Goal: Task Accomplishment & Management: Use online tool/utility

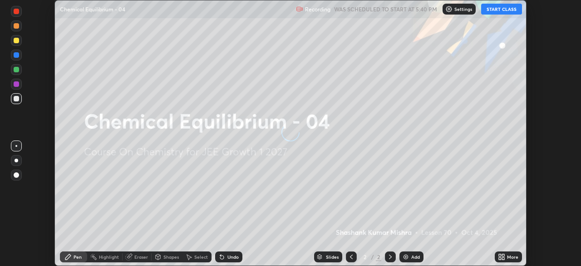
scroll to position [266, 580]
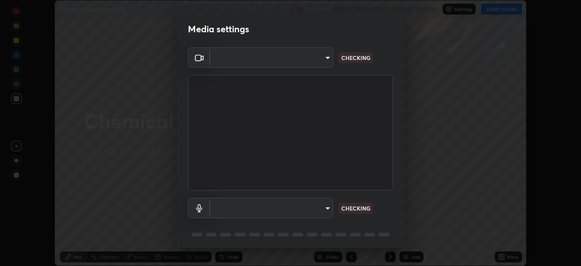
type input "ab575cb34c87f85e5516d662d1ce61e9bdcdf9427f029c366d32db6494063bf2"
click at [325, 207] on body "Erase all Chemical Equilibrium - 04 Recording WAS SCHEDULED TO START AT 5:40 PM…" at bounding box center [290, 133] width 581 height 266
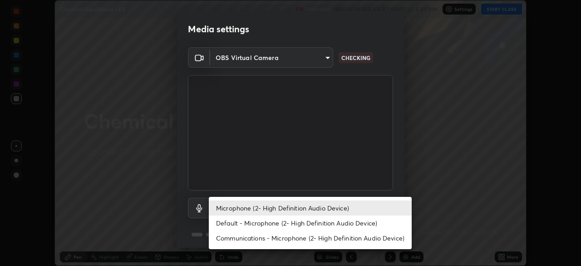
click at [315, 221] on li "Default - Microphone (2- High Definition Audio Device)" at bounding box center [310, 222] width 203 height 15
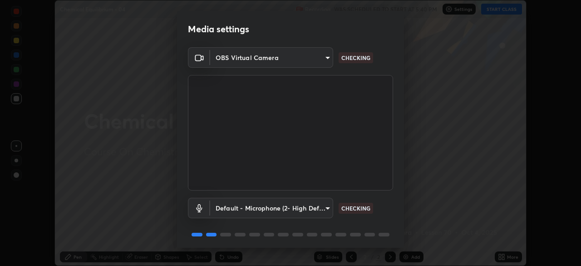
click at [325, 208] on body "Erase all Chemical Equilibrium - 04 Recording WAS SCHEDULED TO START AT 5:40 PM…" at bounding box center [290, 133] width 581 height 266
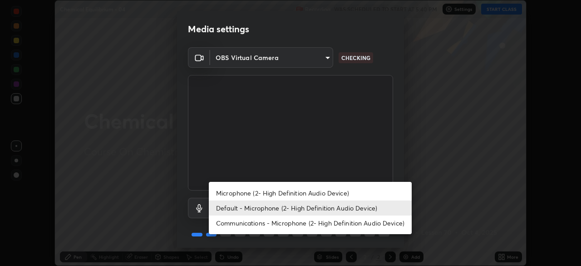
click at [318, 191] on li "Microphone (2- High Definition Audio Device)" at bounding box center [310, 192] width 203 height 15
type input "ed763d68ec3e2e3c9c4a715b2cda8bbe32e246cc1b8ba6137e6a4bc4c77b2f2c"
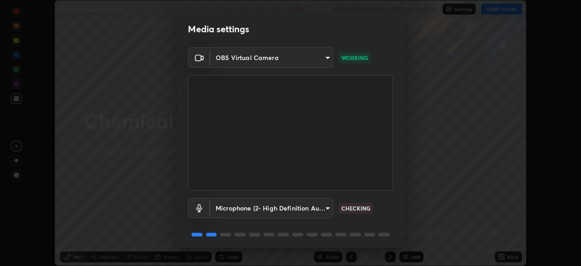
scroll to position [32, 0]
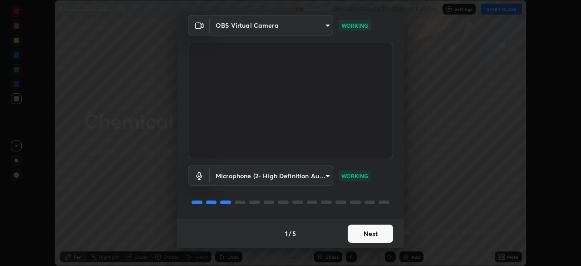
click at [369, 232] on button "Next" at bounding box center [370, 233] width 45 height 18
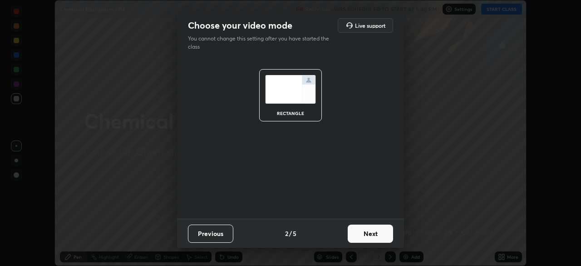
click at [371, 233] on button "Next" at bounding box center [370, 233] width 45 height 18
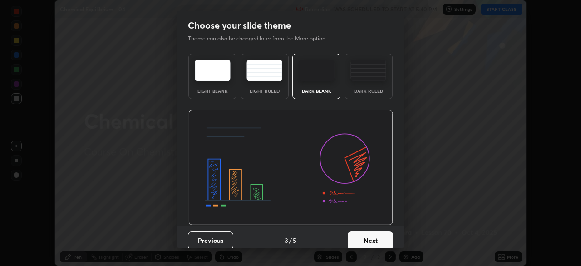
click at [377, 236] on button "Next" at bounding box center [370, 240] width 45 height 18
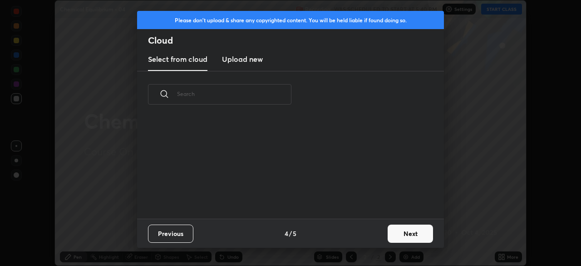
click at [399, 234] on button "Next" at bounding box center [410, 233] width 45 height 18
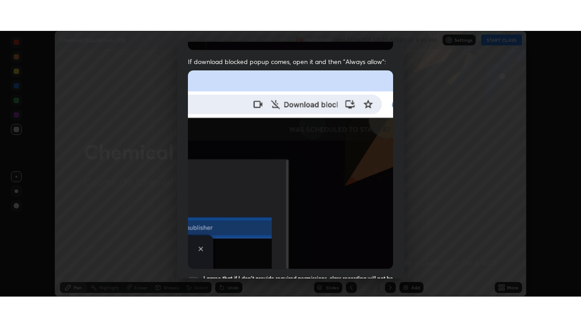
scroll to position [217, 0]
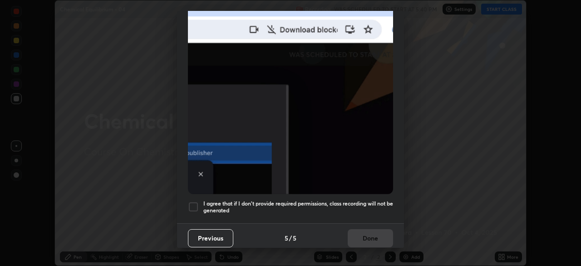
click at [320, 200] on h5 "I agree that if I don't provide required permissions, class recording will not …" at bounding box center [298, 207] width 190 height 14
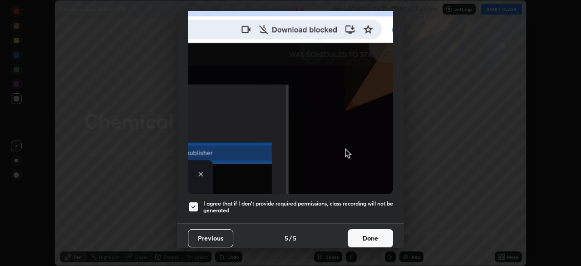
click at [361, 234] on button "Done" at bounding box center [370, 238] width 45 height 18
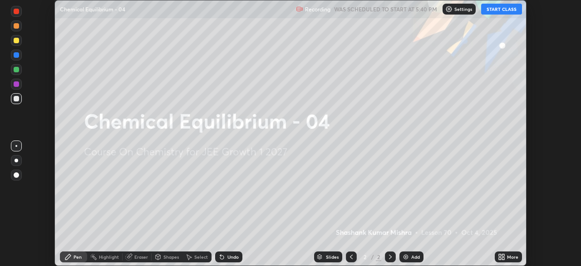
click at [503, 10] on button "START CLASS" at bounding box center [501, 9] width 41 height 11
click at [500, 257] on icon at bounding box center [500, 258] width 2 height 2
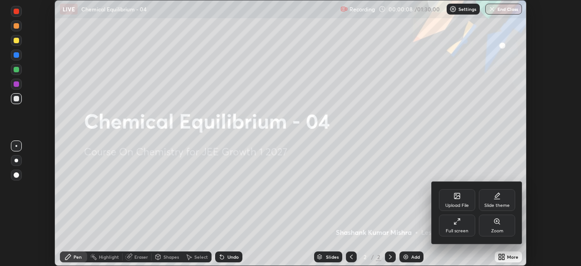
click at [461, 223] on div "Full screen" at bounding box center [457, 225] width 36 height 22
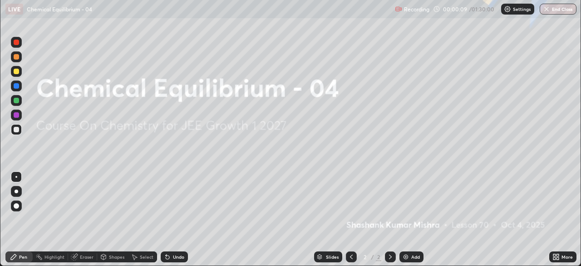
scroll to position [327, 581]
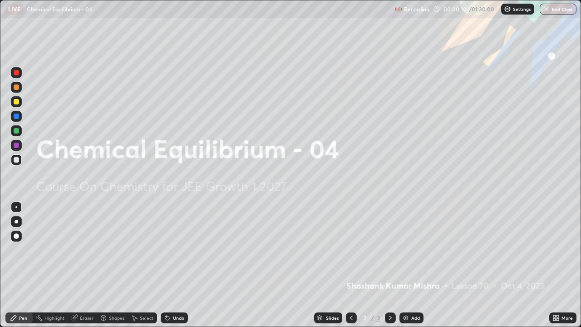
click at [564, 265] on div "More" at bounding box center [566, 317] width 11 height 5
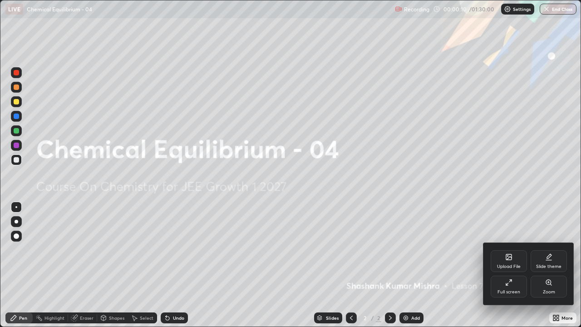
click at [507, 265] on div "Full screen" at bounding box center [508, 292] width 23 height 5
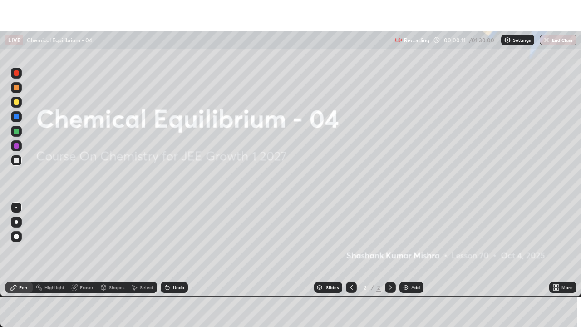
scroll to position [45121, 44806]
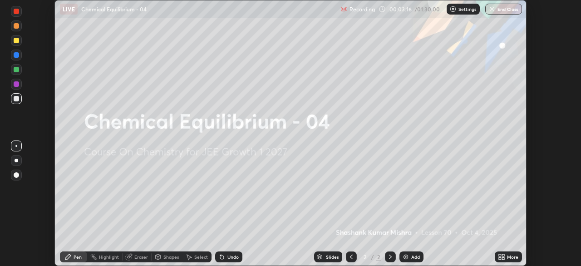
click at [503, 255] on icon at bounding box center [503, 255] width 2 height 2
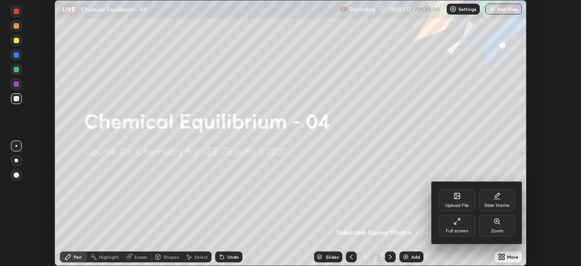
click at [395, 228] on div at bounding box center [290, 133] width 581 height 266
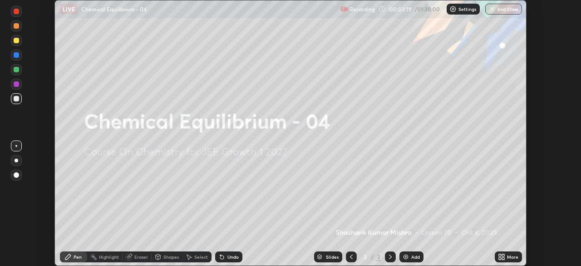
click at [503, 255] on icon at bounding box center [503, 255] width 2 height 2
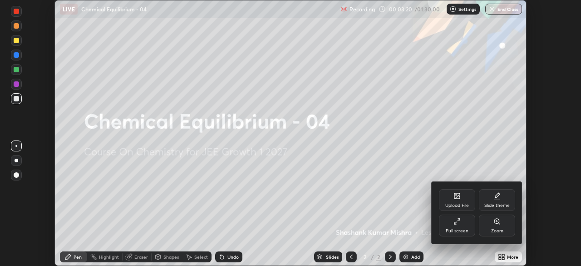
click at [462, 226] on div "Full screen" at bounding box center [457, 225] width 36 height 22
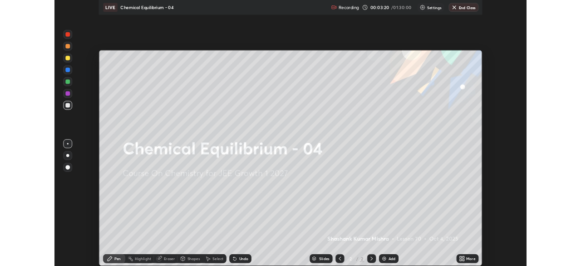
scroll to position [327, 581]
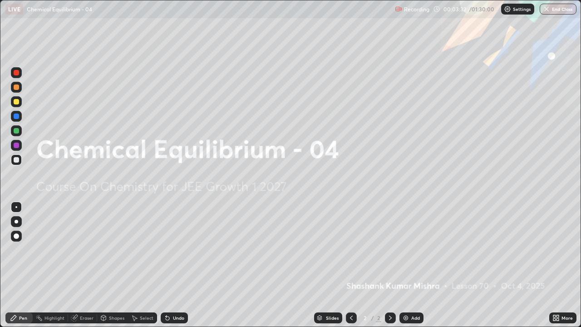
click at [562, 265] on div "More" at bounding box center [566, 317] width 11 height 5
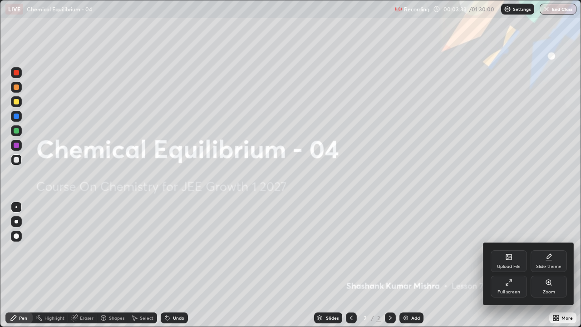
click at [513, 265] on div "Full screen" at bounding box center [508, 292] width 23 height 5
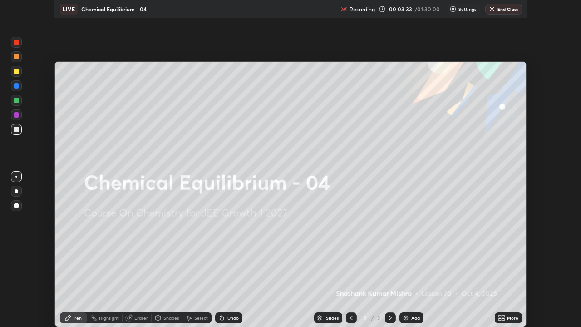
scroll to position [45121, 44806]
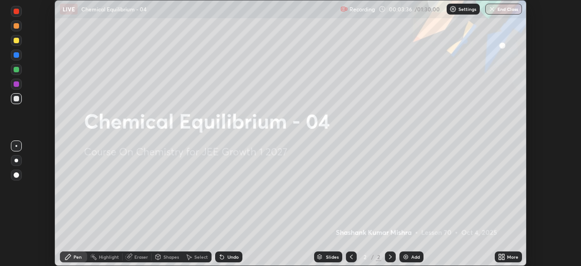
click at [502, 257] on icon at bounding box center [503, 258] width 2 height 2
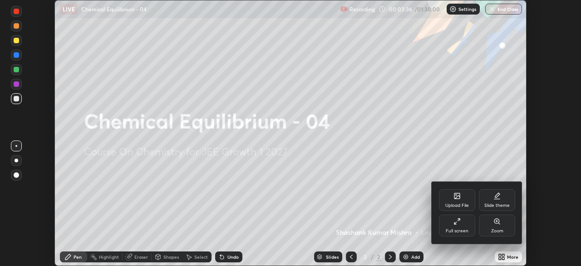
click at [457, 229] on div "Full screen" at bounding box center [457, 230] width 23 height 5
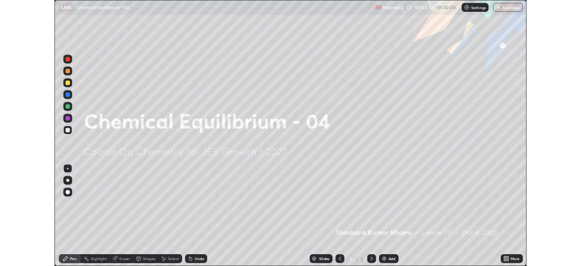
scroll to position [327, 581]
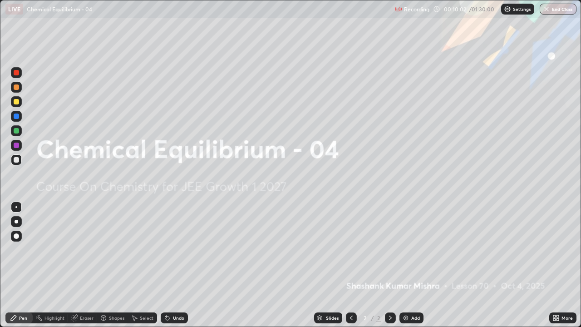
click at [399, 265] on div "Add" at bounding box center [411, 317] width 24 height 11
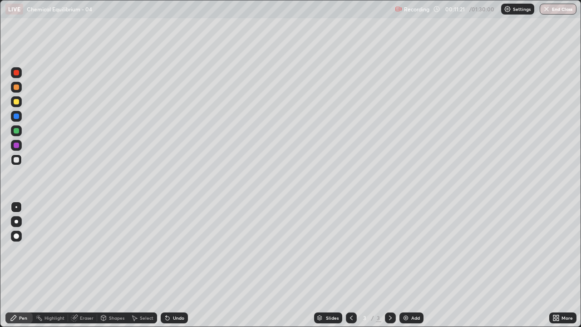
click at [151, 265] on div "Select" at bounding box center [147, 317] width 14 height 5
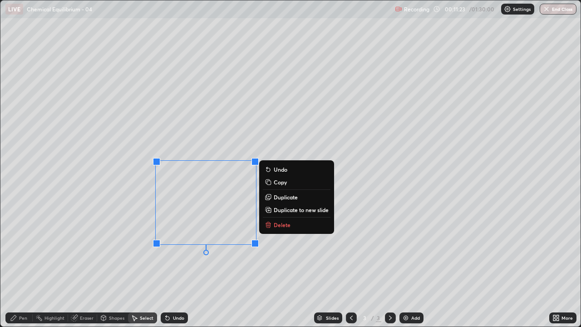
click at [273, 229] on button "Delete" at bounding box center [297, 224] width 68 height 11
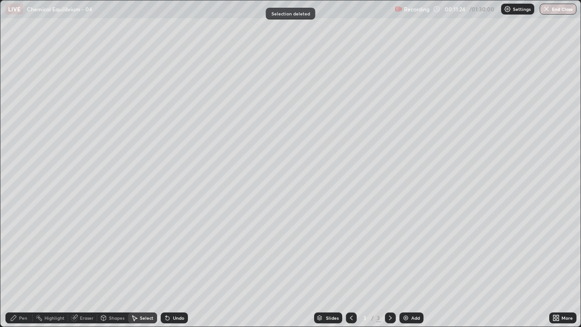
click at [27, 265] on div "Pen" at bounding box center [18, 317] width 27 height 11
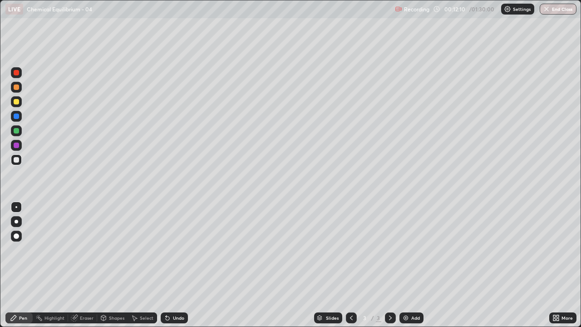
click at [87, 265] on div "Eraser" at bounding box center [87, 317] width 14 height 5
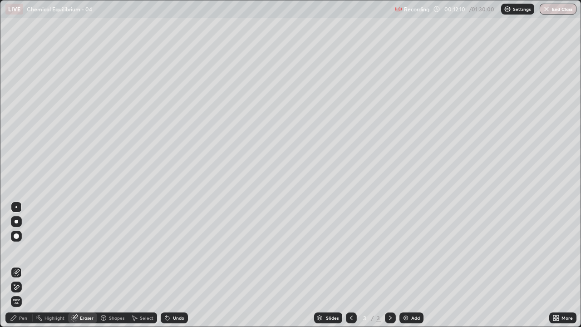
click at [16, 265] on span "Erase all" at bounding box center [16, 301] width 10 height 5
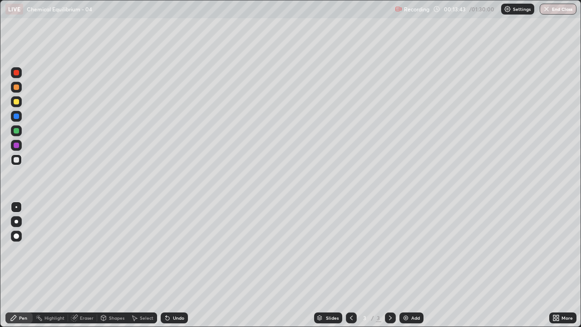
click at [174, 265] on div "Undo" at bounding box center [174, 317] width 27 height 11
click at [177, 265] on div "Undo" at bounding box center [178, 317] width 11 height 5
click at [175, 265] on div "Undo" at bounding box center [178, 317] width 11 height 5
click at [170, 265] on div "Undo" at bounding box center [174, 317] width 27 height 11
click at [175, 265] on div "Undo" at bounding box center [178, 317] width 11 height 5
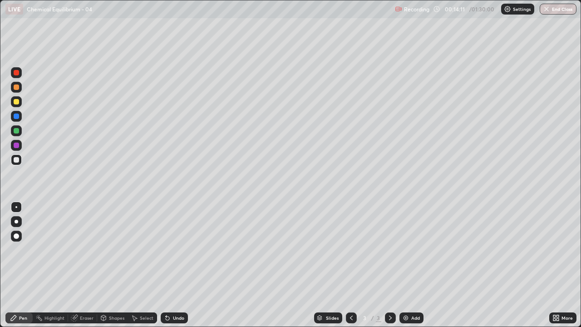
click at [180, 265] on div "Undo" at bounding box center [174, 317] width 27 height 11
click at [0, 188] on div "Setting up your live class" at bounding box center [290, 163] width 581 height 327
click at [80, 265] on div "Eraser" at bounding box center [87, 317] width 14 height 5
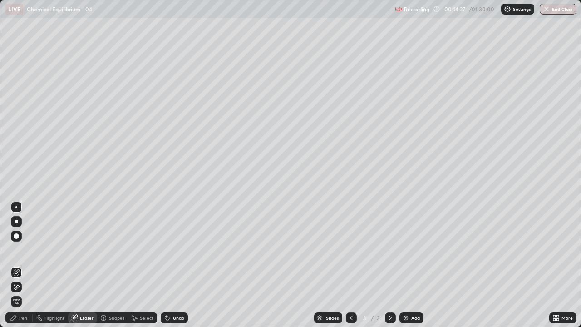
click at [12, 265] on div "Pen" at bounding box center [18, 317] width 27 height 11
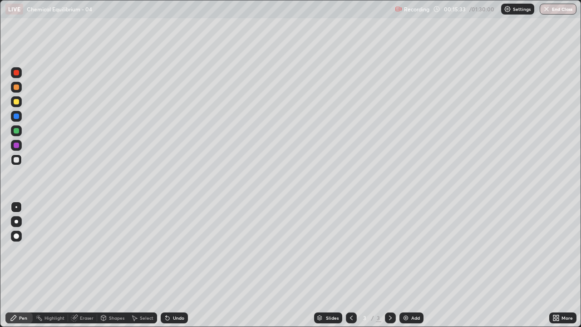
click at [173, 265] on div "Undo" at bounding box center [178, 317] width 11 height 5
click at [171, 265] on div "Undo" at bounding box center [174, 317] width 27 height 11
click at [170, 265] on div "Undo" at bounding box center [174, 317] width 27 height 11
click at [142, 265] on div "Select" at bounding box center [147, 317] width 14 height 5
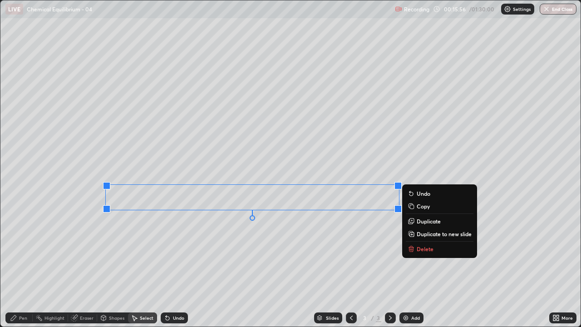
click at [14, 265] on icon at bounding box center [13, 317] width 7 height 7
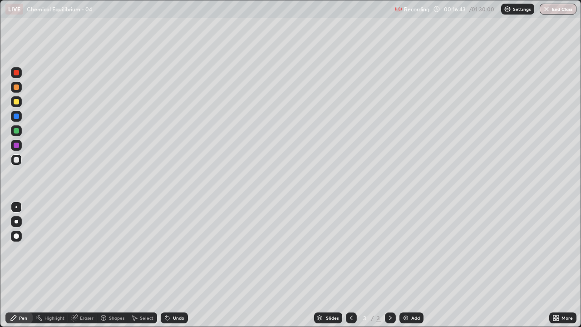
click at [138, 265] on div "Select" at bounding box center [142, 317] width 29 height 11
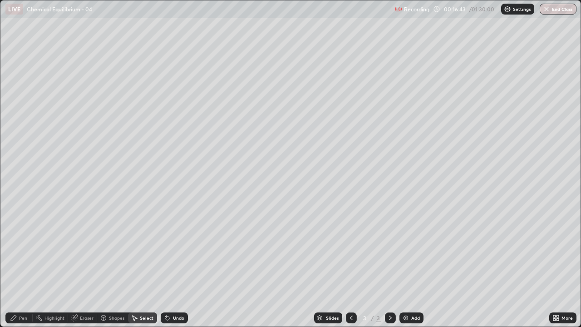
click at [83, 265] on div "Eraser" at bounding box center [87, 317] width 14 height 5
click at [81, 265] on div "Eraser" at bounding box center [87, 317] width 14 height 5
click at [22, 265] on div "Pen" at bounding box center [23, 317] width 8 height 5
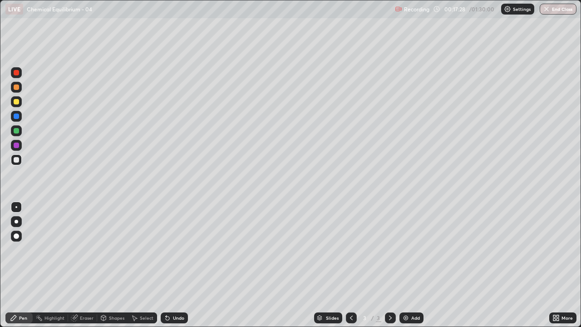
click at [173, 265] on div "Undo" at bounding box center [178, 317] width 11 height 5
click at [172, 265] on div "Undo" at bounding box center [174, 317] width 27 height 11
click at [174, 265] on div "Undo" at bounding box center [178, 317] width 11 height 5
click at [85, 265] on div "Eraser" at bounding box center [87, 317] width 14 height 5
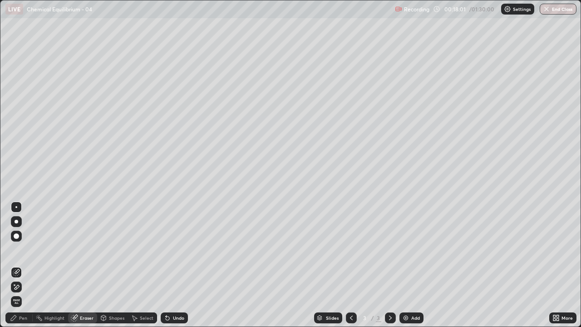
click at [18, 265] on div "Pen" at bounding box center [18, 317] width 27 height 11
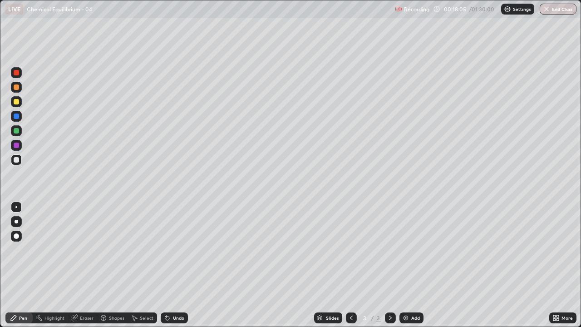
click at [171, 265] on div "Undo" at bounding box center [174, 317] width 27 height 11
click at [16, 134] on div at bounding box center [16, 130] width 11 height 11
click at [107, 265] on div "Shapes" at bounding box center [112, 317] width 31 height 11
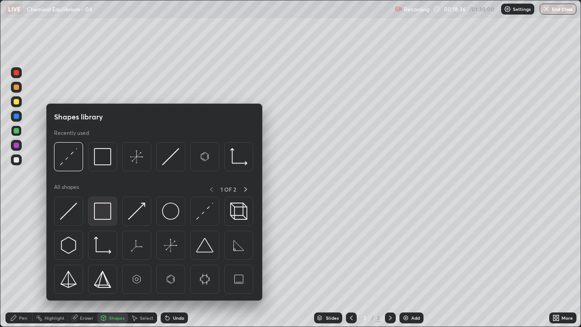
click at [100, 209] on img at bounding box center [102, 210] width 17 height 17
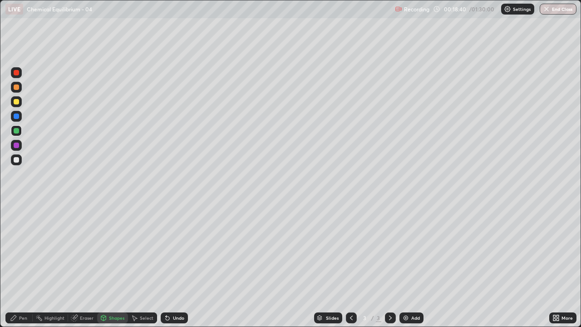
click at [20, 265] on div "Pen" at bounding box center [18, 317] width 27 height 11
click at [17, 160] on div at bounding box center [16, 159] width 5 height 5
click at [170, 265] on div "Undo" at bounding box center [174, 317] width 27 height 11
click at [171, 265] on div "Undo" at bounding box center [174, 317] width 27 height 11
click at [177, 265] on div "Undo" at bounding box center [178, 317] width 11 height 5
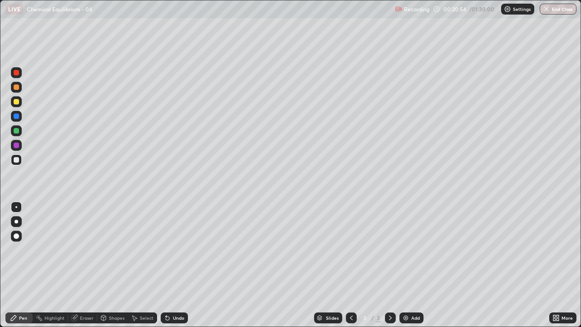
click at [166, 265] on icon at bounding box center [168, 318] width 4 height 4
click at [84, 265] on div "Eraser" at bounding box center [87, 317] width 14 height 5
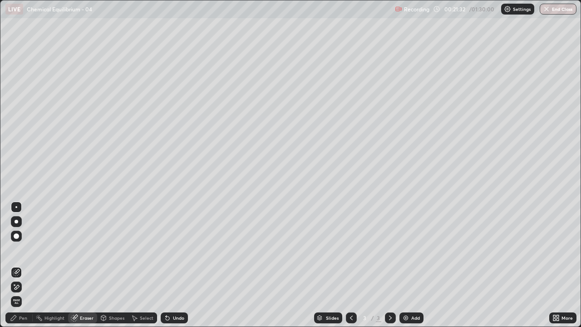
click at [19, 265] on div "Pen" at bounding box center [23, 317] width 8 height 5
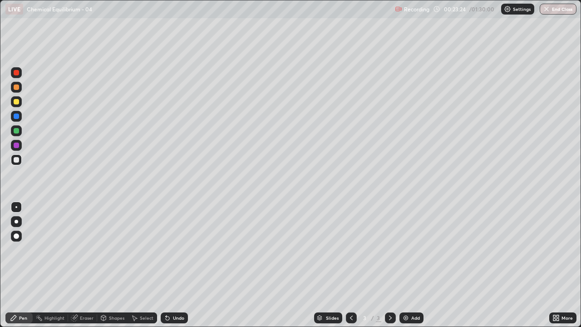
click at [82, 265] on div "Eraser" at bounding box center [87, 317] width 14 height 5
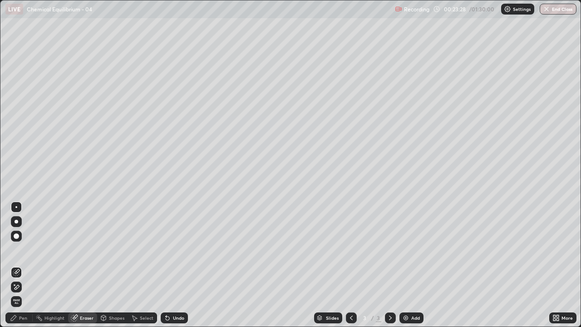
click at [139, 265] on div "Select" at bounding box center [142, 317] width 29 height 11
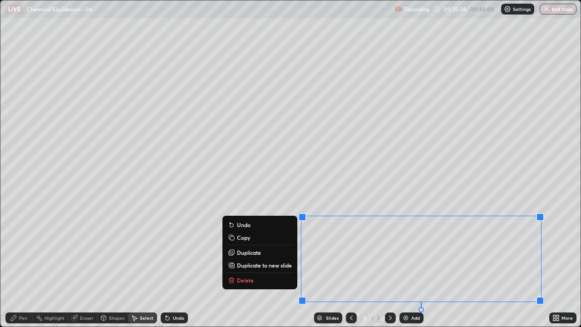
click at [269, 265] on p "Duplicate to new slide" at bounding box center [264, 264] width 55 height 7
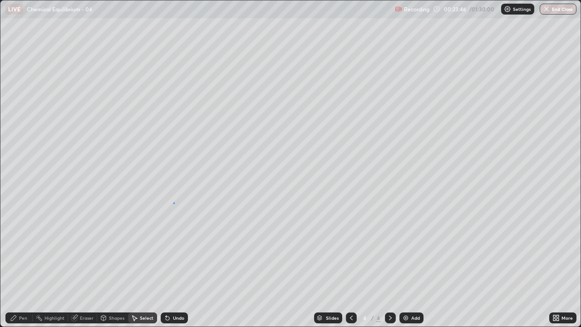
click at [173, 202] on div "0 ° Undo Copy Duplicate Duplicate to new slide Delete" at bounding box center [290, 163] width 580 height 326
click at [84, 265] on div "Eraser" at bounding box center [87, 317] width 14 height 5
click at [16, 265] on icon at bounding box center [13, 317] width 7 height 7
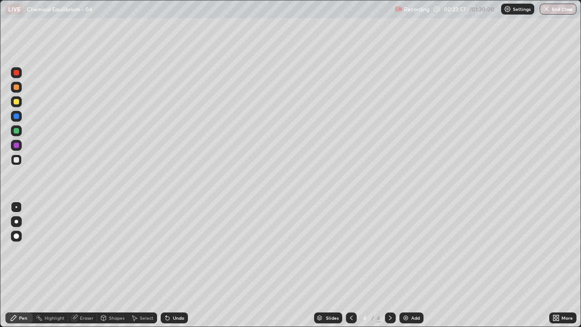
click at [350, 265] on icon at bounding box center [351, 317] width 3 height 5
click at [138, 265] on div "Select" at bounding box center [142, 317] width 29 height 11
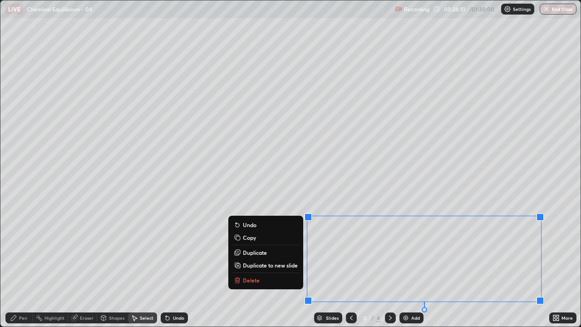
click at [250, 265] on p "Delete" at bounding box center [251, 279] width 17 height 7
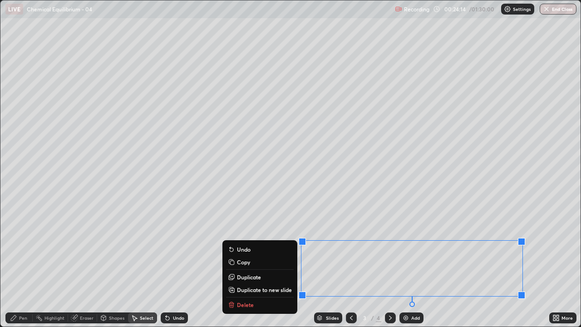
click at [245, 265] on p "Delete" at bounding box center [245, 304] width 17 height 7
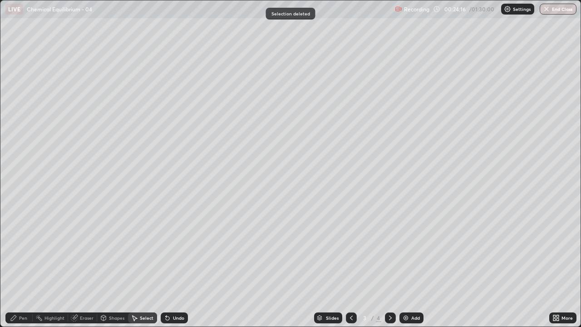
click at [20, 265] on div "Pen" at bounding box center [18, 317] width 27 height 11
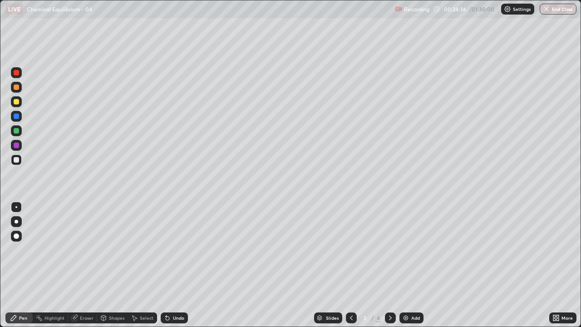
click at [385, 265] on div at bounding box center [390, 317] width 11 height 11
click at [556, 265] on icon at bounding box center [555, 317] width 7 height 7
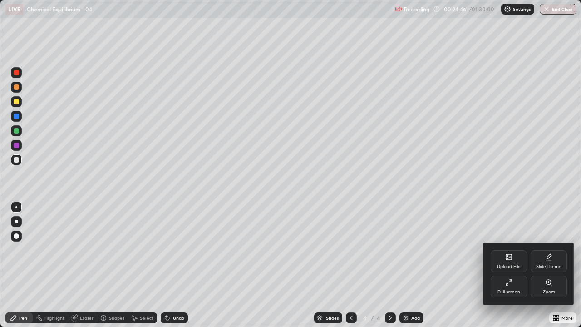
click at [503, 265] on div "Full screen" at bounding box center [509, 286] width 36 height 22
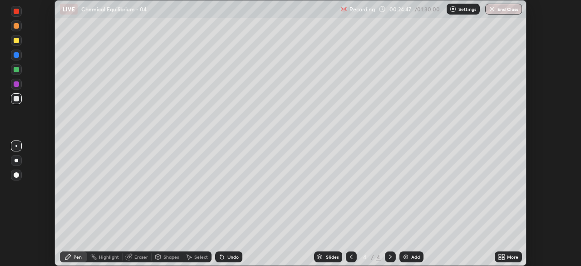
scroll to position [45121, 44806]
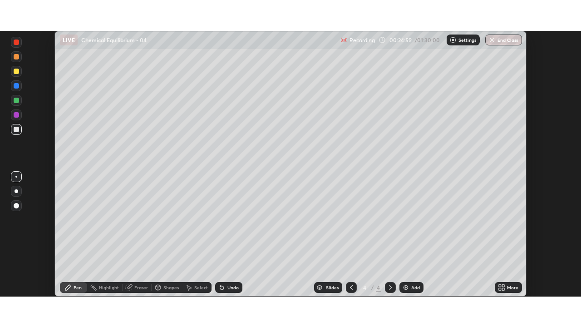
scroll to position [266, 581]
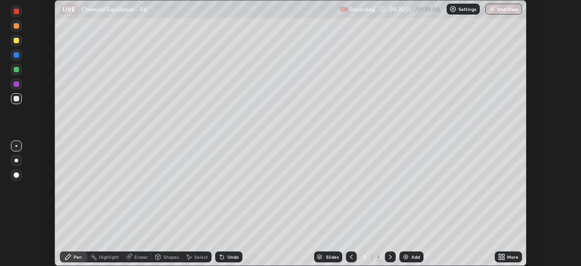
click at [500, 259] on icon at bounding box center [500, 258] width 2 height 2
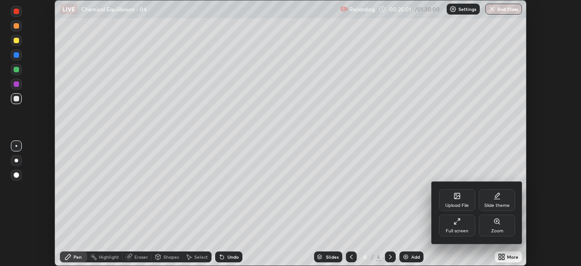
click at [466, 228] on div "Full screen" at bounding box center [457, 230] width 23 height 5
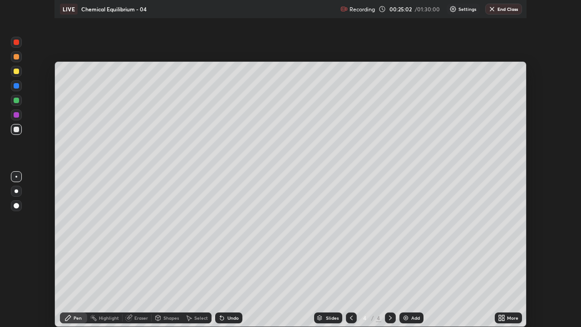
scroll to position [327, 581]
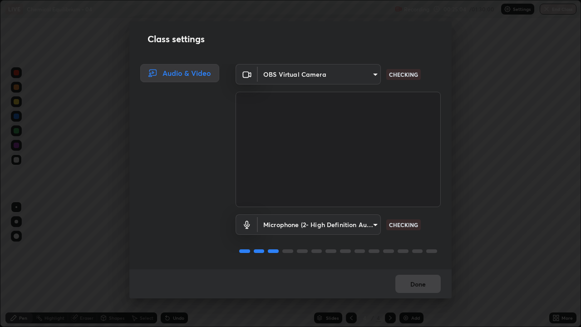
click at [373, 223] on body "Erase all LIVE Chemical Equilibrium - 04 Recording 00:25:04 / 01:30:00 Settings…" at bounding box center [290, 163] width 581 height 327
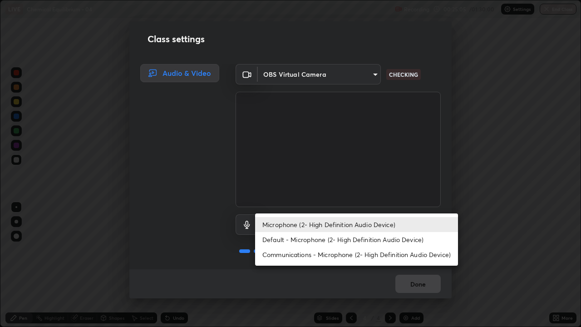
click at [371, 239] on li "Default - Microphone (2- High Definition Audio Device)" at bounding box center [356, 239] width 203 height 15
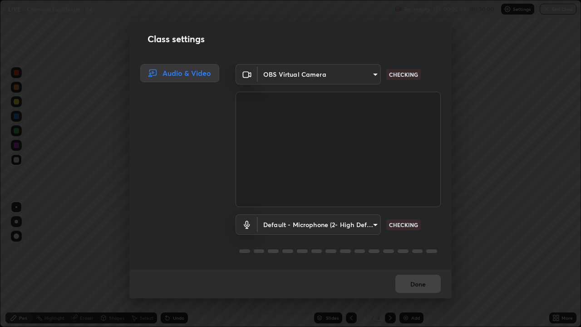
click at [368, 225] on body "Erase all LIVE Chemical Equilibrium - 04 Recording 00:25:05 / 01:30:00 Settings…" at bounding box center [290, 163] width 581 height 327
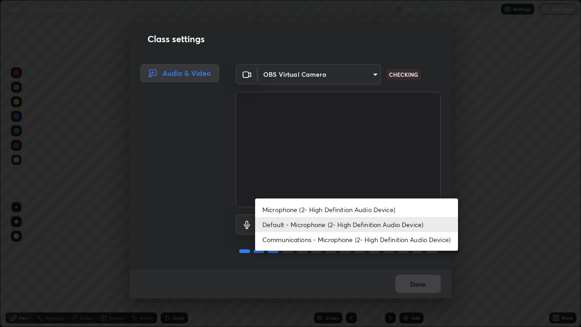
click at [368, 211] on li "Microphone (2- High Definition Audio Device)" at bounding box center [356, 209] width 203 height 15
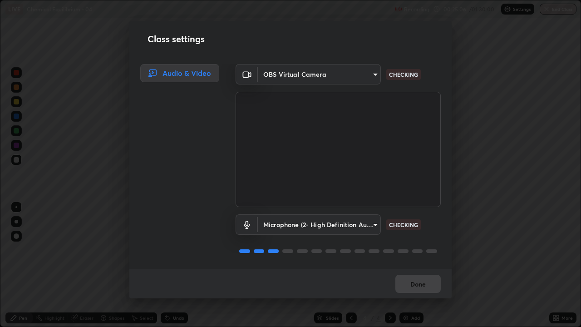
type input "ed763d68ec3e2e3c9c4a715b2cda8bbe32e246cc1b8ba6137e6a4bc4c77b2f2c"
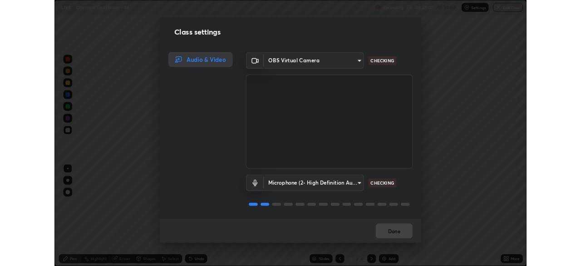
scroll to position [1, 0]
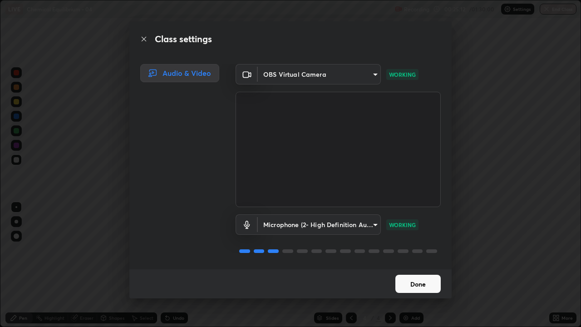
click at [425, 265] on button "Done" at bounding box center [417, 284] width 45 height 18
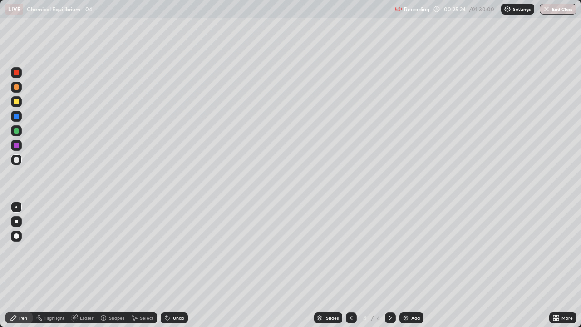
click at [353, 265] on icon at bounding box center [351, 317] width 7 height 7
click at [389, 265] on icon at bounding box center [390, 317] width 7 height 7
click at [175, 265] on div "Undo" at bounding box center [178, 317] width 11 height 5
click at [348, 265] on icon at bounding box center [351, 317] width 7 height 7
click at [176, 265] on div "Undo" at bounding box center [178, 317] width 11 height 5
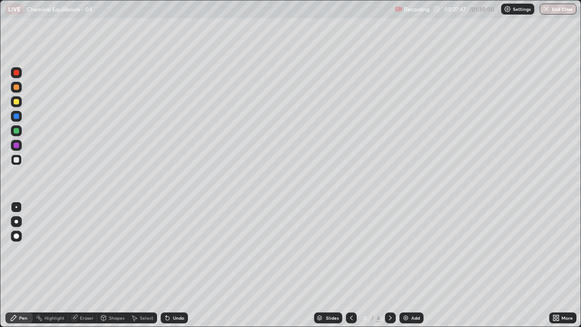
click at [178, 265] on div "Undo" at bounding box center [174, 317] width 27 height 11
click at [179, 265] on div "Undo" at bounding box center [178, 317] width 11 height 5
click at [182, 265] on div "Undo" at bounding box center [178, 317] width 11 height 5
click at [183, 265] on div "Undo" at bounding box center [174, 317] width 27 height 11
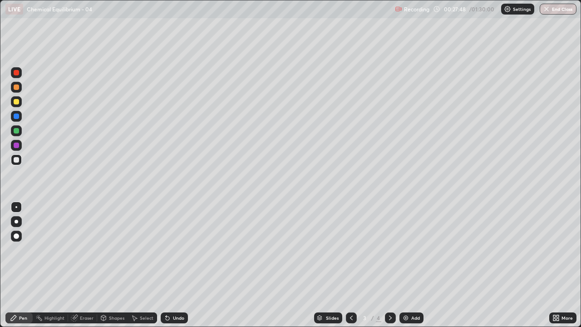
click at [184, 265] on div "Undo" at bounding box center [174, 317] width 27 height 11
click at [185, 265] on div "Undo" at bounding box center [174, 317] width 27 height 11
click at [182, 265] on div "Undo" at bounding box center [174, 317] width 27 height 11
click at [179, 265] on div "Undo" at bounding box center [174, 317] width 27 height 11
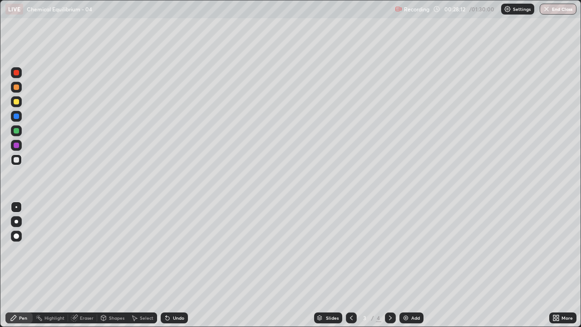
click at [389, 265] on icon at bounding box center [390, 317] width 7 height 7
click at [404, 265] on img at bounding box center [405, 317] width 7 height 7
click at [84, 265] on div "Eraser" at bounding box center [87, 317] width 14 height 5
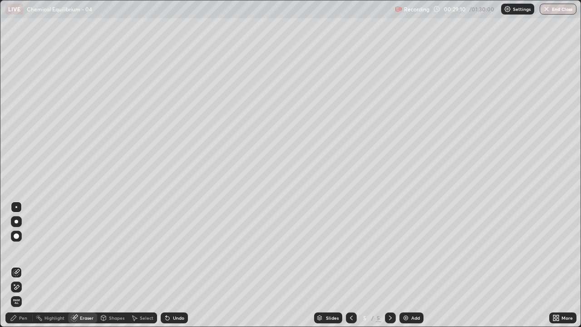
click at [21, 265] on div "Pen" at bounding box center [23, 317] width 8 height 5
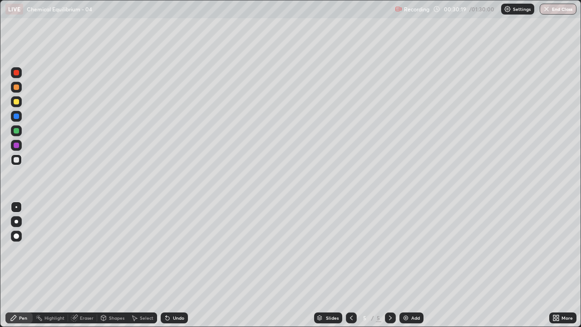
click at [174, 265] on div "Undo" at bounding box center [178, 317] width 11 height 5
click at [175, 265] on div "Undo" at bounding box center [174, 317] width 27 height 11
click at [83, 265] on div "Eraser" at bounding box center [87, 317] width 14 height 5
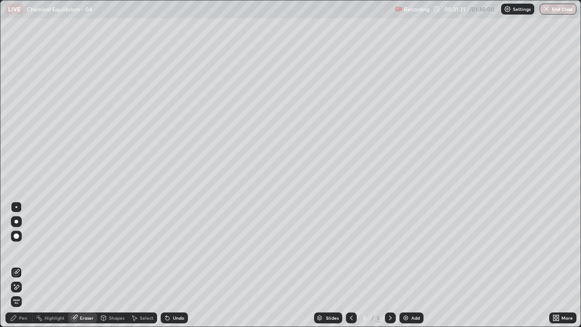
click at [23, 265] on div "Pen" at bounding box center [23, 317] width 8 height 5
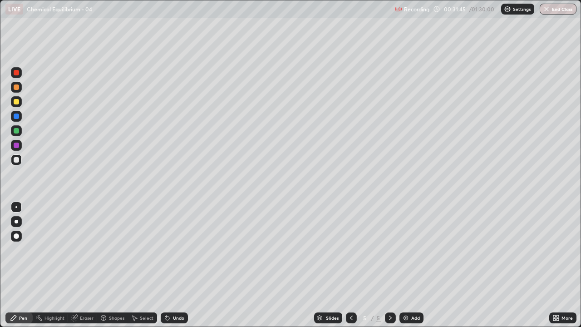
click at [82, 265] on div "Eraser" at bounding box center [87, 317] width 14 height 5
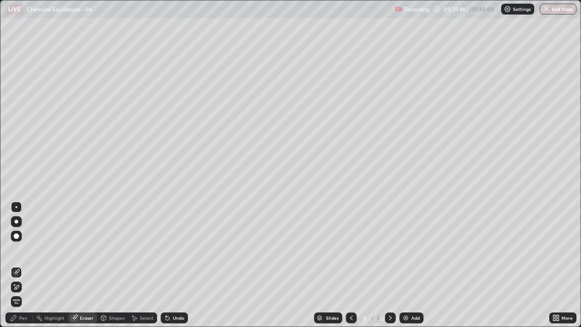
click at [18, 265] on div "Pen" at bounding box center [18, 317] width 27 height 11
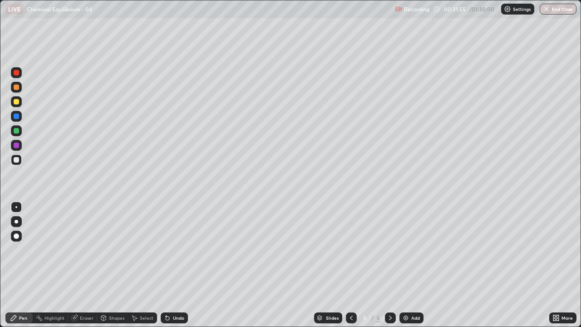
click at [350, 265] on icon at bounding box center [351, 317] width 7 height 7
click at [389, 265] on icon at bounding box center [390, 317] width 7 height 7
click at [350, 265] on icon at bounding box center [351, 317] width 3 height 5
click at [389, 265] on icon at bounding box center [390, 317] width 7 height 7
click at [405, 265] on img at bounding box center [405, 317] width 7 height 7
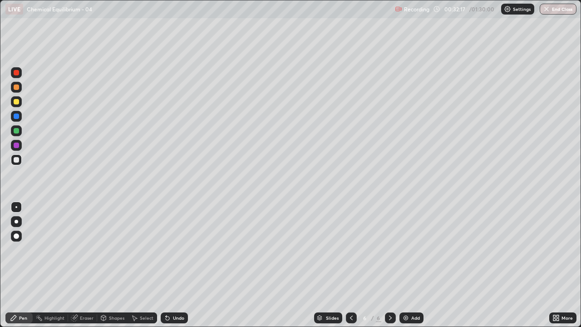
click at [352, 265] on icon at bounding box center [351, 317] width 7 height 7
click at [389, 265] on icon at bounding box center [390, 317] width 7 height 7
click at [141, 265] on div "Select" at bounding box center [147, 317] width 14 height 5
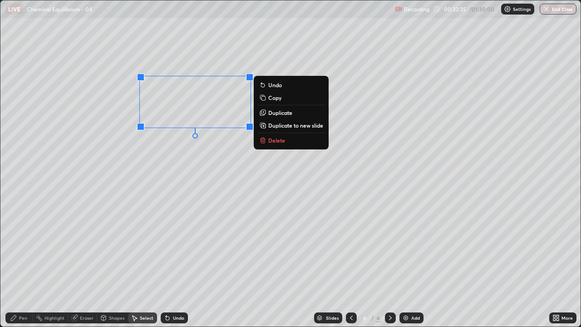
click at [272, 140] on p "Delete" at bounding box center [276, 140] width 17 height 7
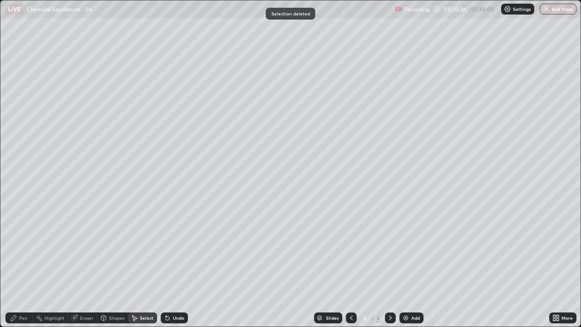
click at [19, 265] on div "Pen" at bounding box center [18, 317] width 27 height 11
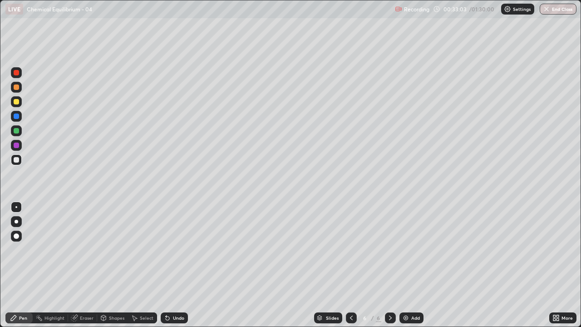
click at [113, 265] on div "Shapes" at bounding box center [116, 317] width 15 height 5
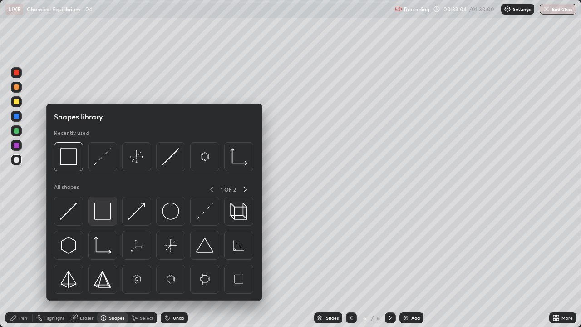
click at [102, 211] on img at bounding box center [102, 210] width 17 height 17
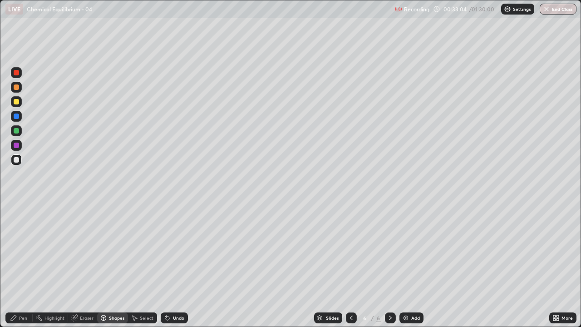
click at [16, 131] on div at bounding box center [16, 130] width 5 height 5
click at [18, 160] on div at bounding box center [16, 159] width 5 height 5
click at [21, 265] on div "Pen" at bounding box center [23, 317] width 8 height 5
click at [350, 265] on icon at bounding box center [351, 317] width 7 height 7
click at [389, 265] on icon at bounding box center [390, 317] width 7 height 7
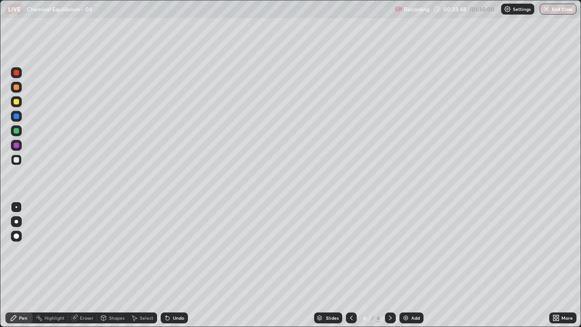
click at [350, 265] on icon at bounding box center [351, 317] width 7 height 7
click at [389, 265] on icon at bounding box center [390, 317] width 7 height 7
click at [350, 265] on icon at bounding box center [351, 317] width 7 height 7
click at [389, 265] on icon at bounding box center [390, 317] width 7 height 7
click at [171, 265] on div "Undo" at bounding box center [174, 317] width 27 height 11
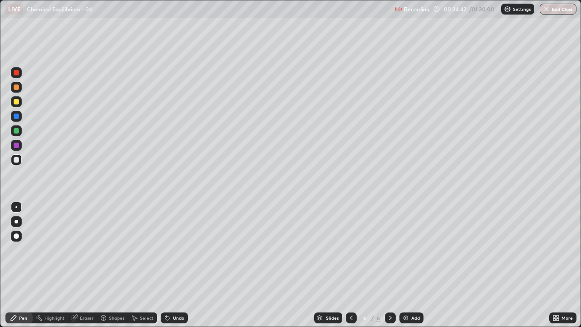
click at [350, 265] on icon at bounding box center [351, 317] width 7 height 7
click at [387, 265] on icon at bounding box center [390, 317] width 7 height 7
click at [79, 265] on div "Eraser" at bounding box center [82, 317] width 29 height 11
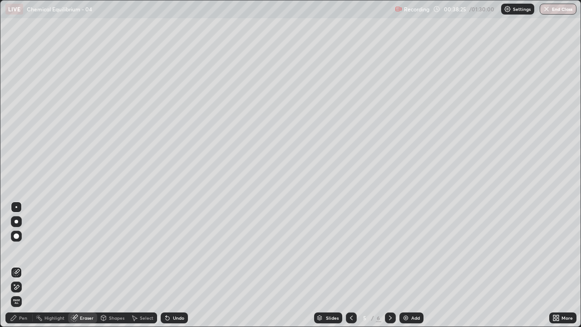
click at [20, 265] on div "Pen" at bounding box center [23, 317] width 8 height 5
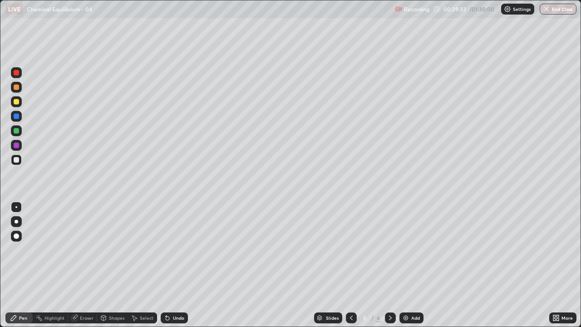
click at [389, 265] on icon at bounding box center [390, 317] width 7 height 7
click at [137, 265] on icon at bounding box center [134, 317] width 7 height 7
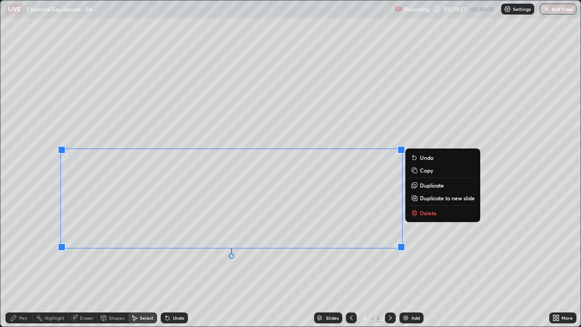
click at [428, 215] on p "Delete" at bounding box center [428, 212] width 17 height 7
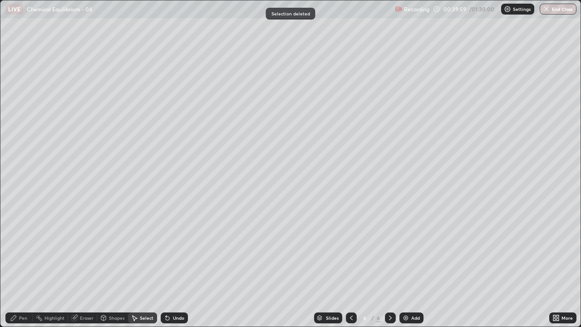
click at [18, 265] on div "Pen" at bounding box center [18, 317] width 27 height 11
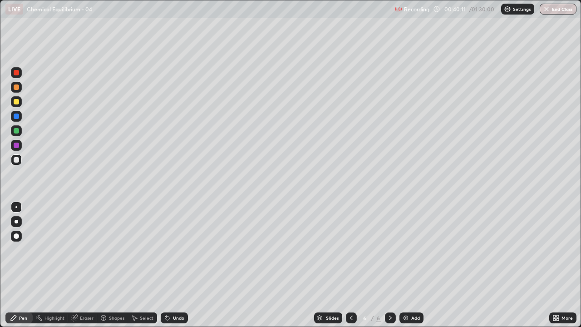
click at [350, 265] on icon at bounding box center [351, 317] width 7 height 7
click at [348, 265] on icon at bounding box center [351, 317] width 7 height 7
click at [389, 265] on icon at bounding box center [390, 317] width 7 height 7
click at [144, 265] on div "Select" at bounding box center [147, 317] width 14 height 5
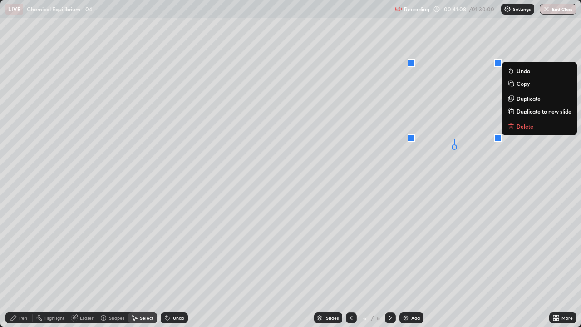
click at [510, 124] on icon at bounding box center [511, 123] width 3 height 1
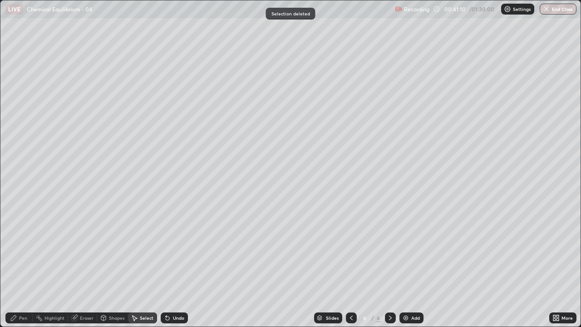
click at [21, 265] on div "Pen" at bounding box center [18, 317] width 27 height 11
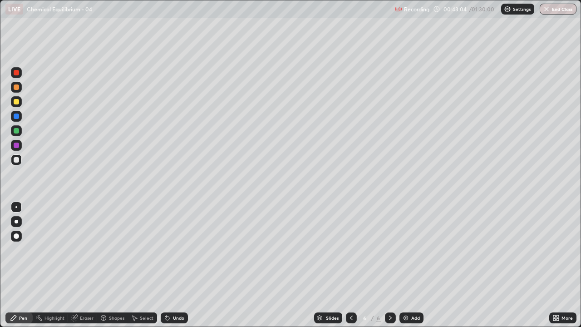
click at [401, 265] on div "Add" at bounding box center [411, 317] width 24 height 11
click at [565, 265] on div "More" at bounding box center [566, 317] width 11 height 5
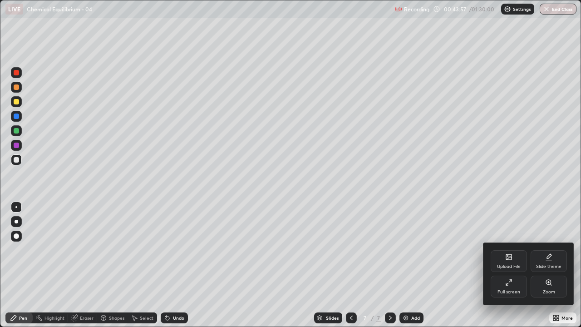
click at [511, 265] on icon at bounding box center [508, 282] width 7 height 7
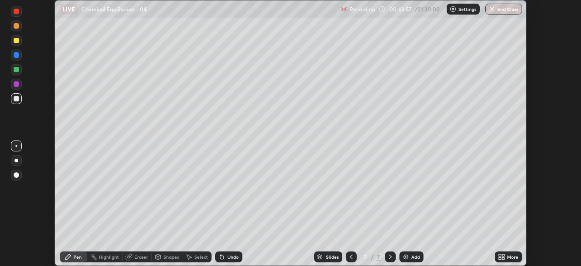
scroll to position [45121, 44806]
